Goal: Task Accomplishment & Management: Use online tool/utility

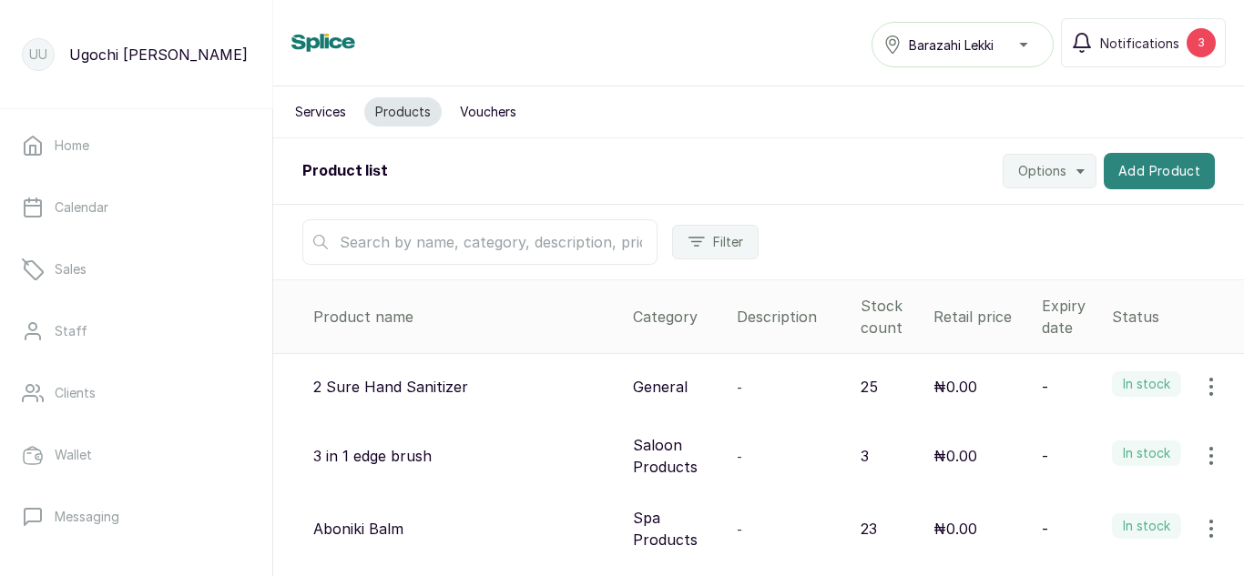
click at [1149, 162] on button "Add Product" at bounding box center [1159, 171] width 111 height 36
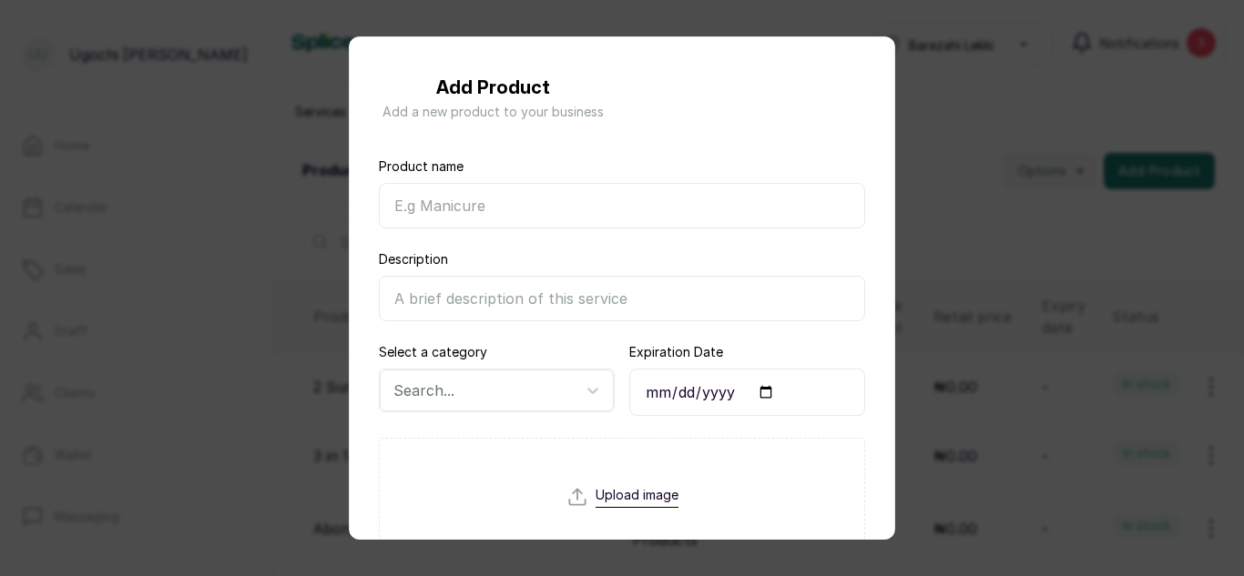
click at [560, 211] on input "Product name" at bounding box center [622, 206] width 486 height 46
type input "Vitamin C Cream"
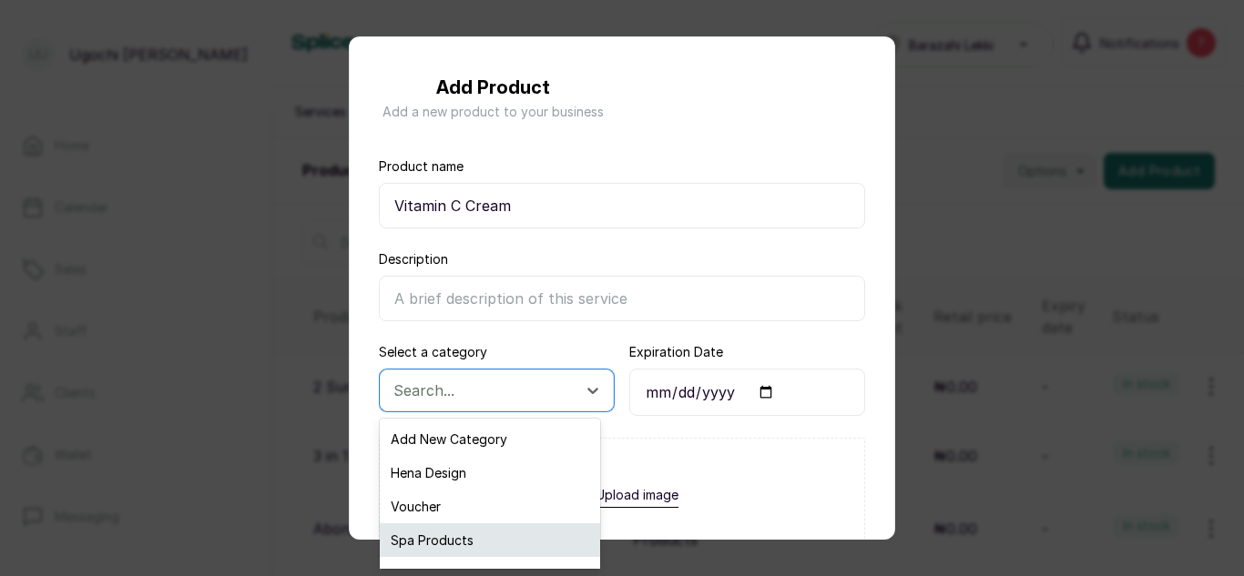
click at [452, 538] on div "Spa Products" at bounding box center [490, 541] width 220 height 34
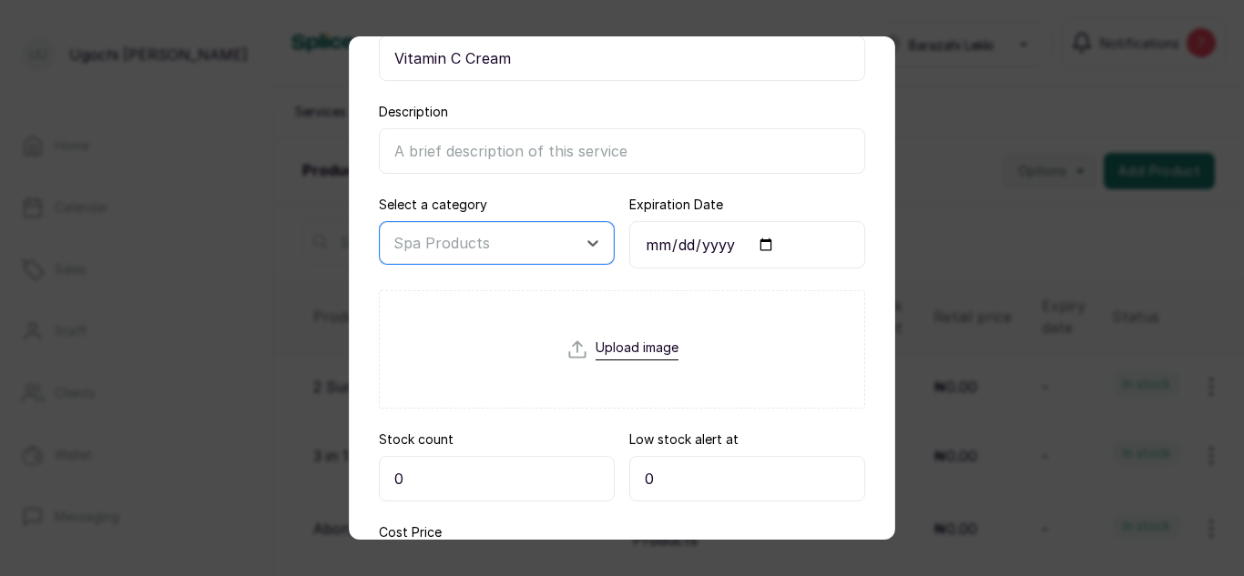
scroll to position [150, 0]
click at [415, 469] on input "0" at bounding box center [497, 476] width 236 height 46
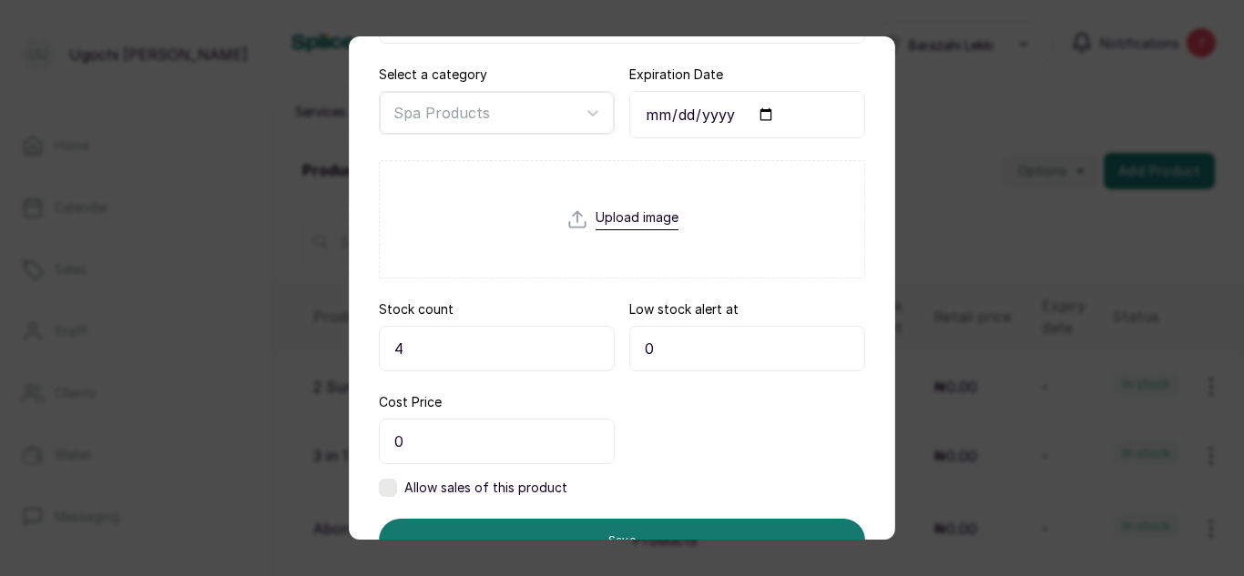
scroll to position [360, 0]
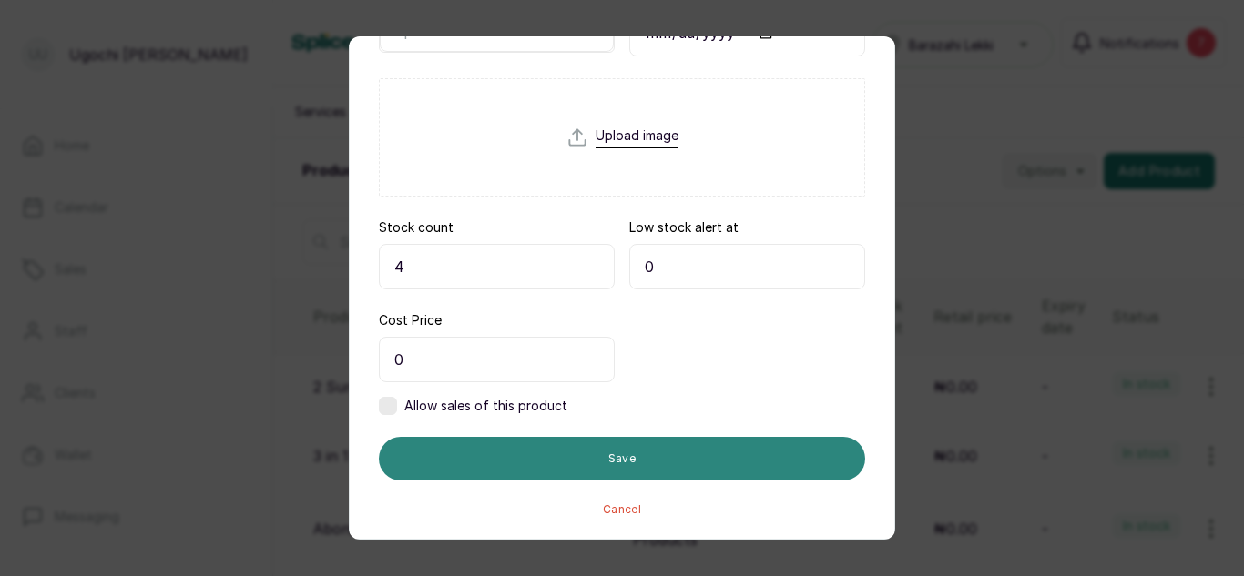
type input "4"
click at [641, 462] on button "Save" at bounding box center [622, 459] width 486 height 44
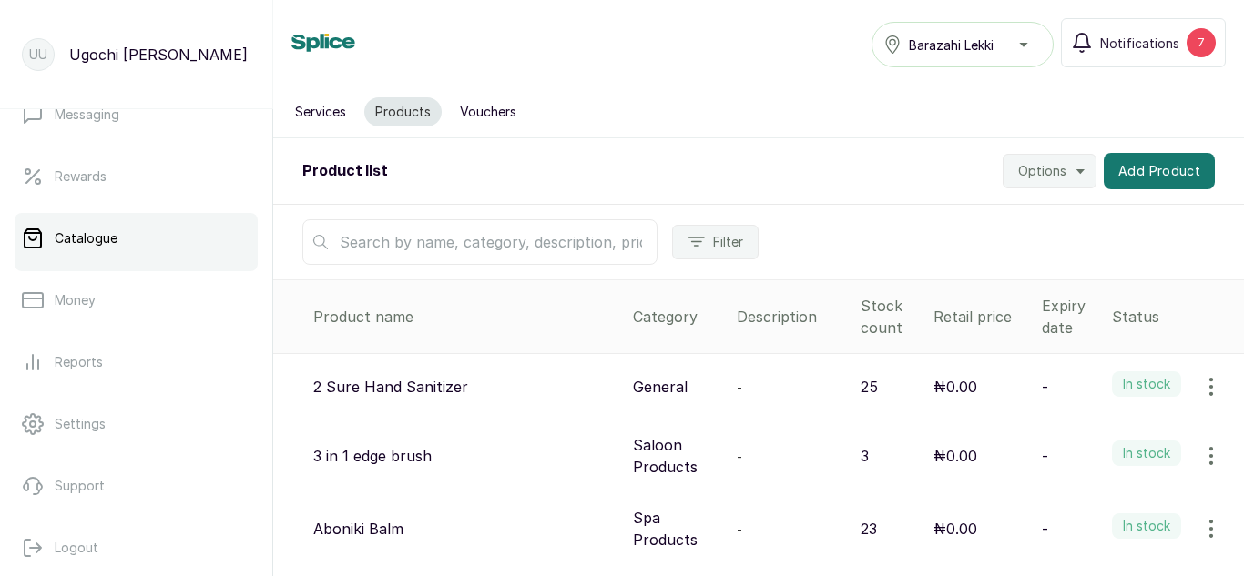
scroll to position [0, 0]
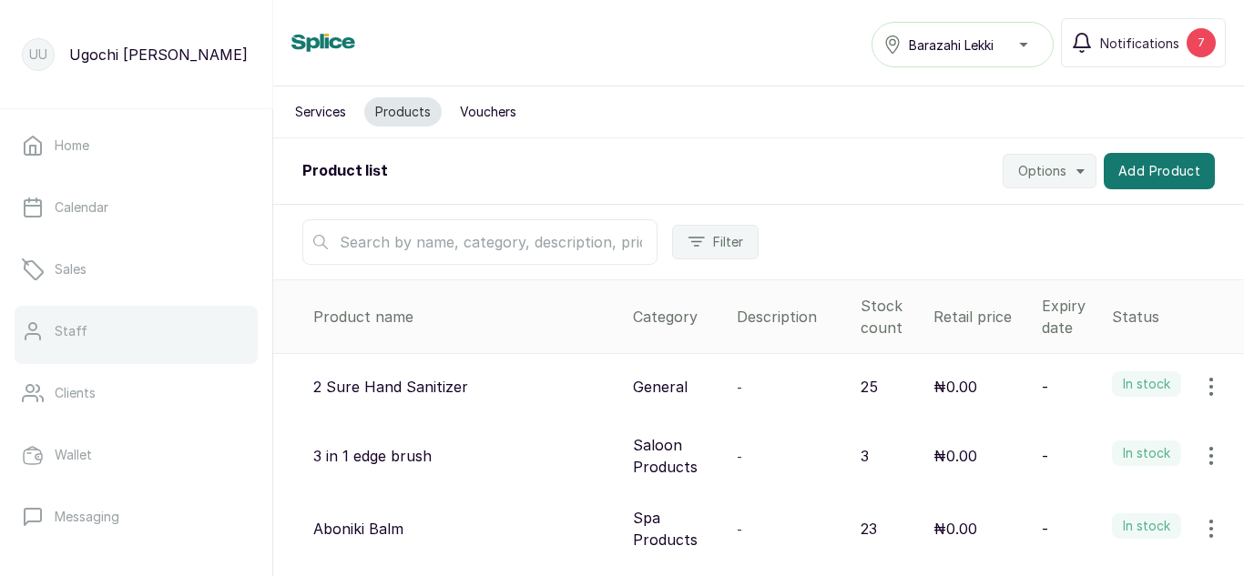
click at [113, 326] on link "Staff" at bounding box center [136, 331] width 243 height 51
